Goal: Task Accomplishment & Management: Complete application form

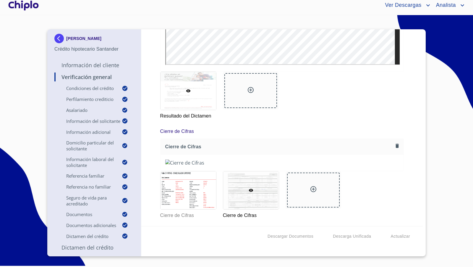
scroll to position [30, 0]
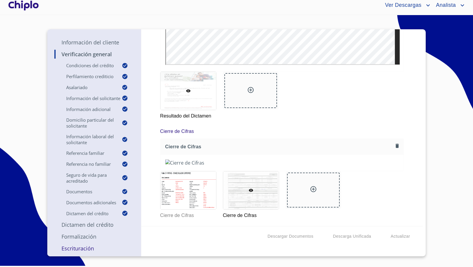
click at [79, 248] on p "Escrituración" at bounding box center [94, 248] width 80 height 7
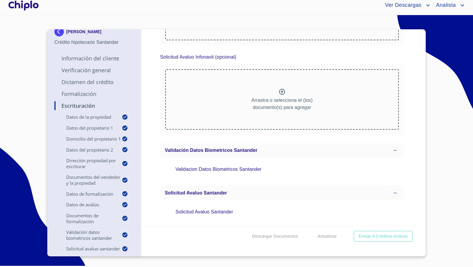
scroll to position [21, 0]
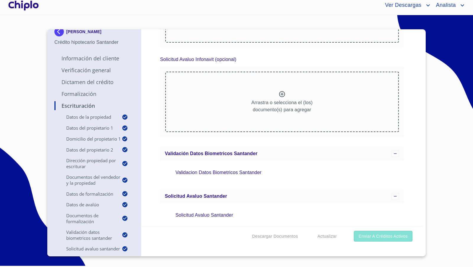
click at [380, 236] on span "Enviar a Créditos Activos" at bounding box center [383, 236] width 49 height 7
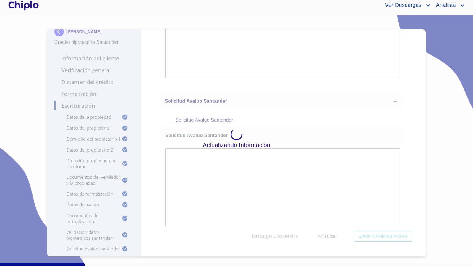
scroll to position [0, 0]
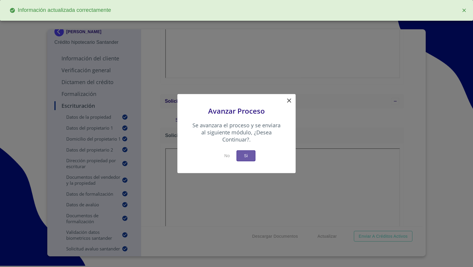
click at [251, 157] on button "Si" at bounding box center [246, 155] width 19 height 11
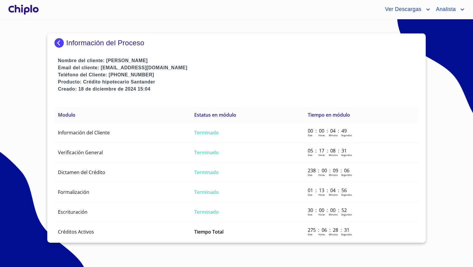
scroll to position [4, 0]
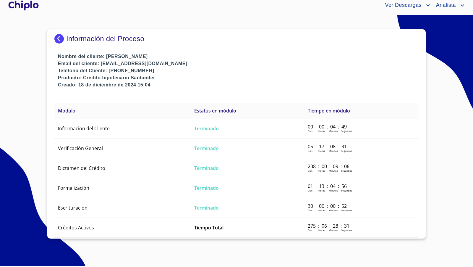
click at [25, 4] on div at bounding box center [23, 5] width 33 height 19
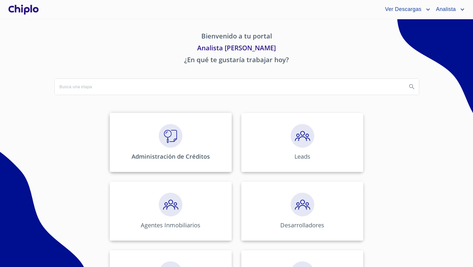
click at [169, 135] on img at bounding box center [171, 136] width 24 height 24
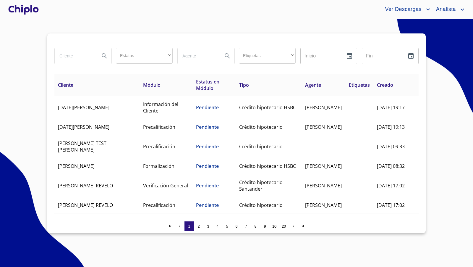
click at [74, 54] on input "search" at bounding box center [75, 56] width 40 height 16
type input "m"
type input "anguis"
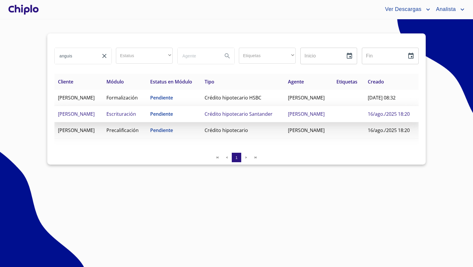
click at [136, 117] on span "Escrituración" at bounding box center [121, 114] width 30 height 7
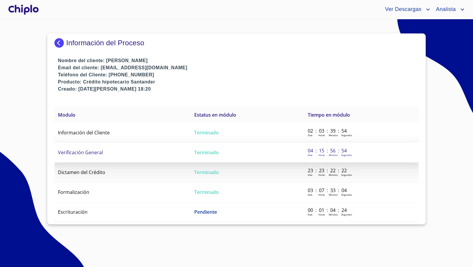
click at [87, 149] on span "Verificación General" at bounding box center [80, 152] width 45 height 7
